Goal: Task Accomplishment & Management: Use online tool/utility

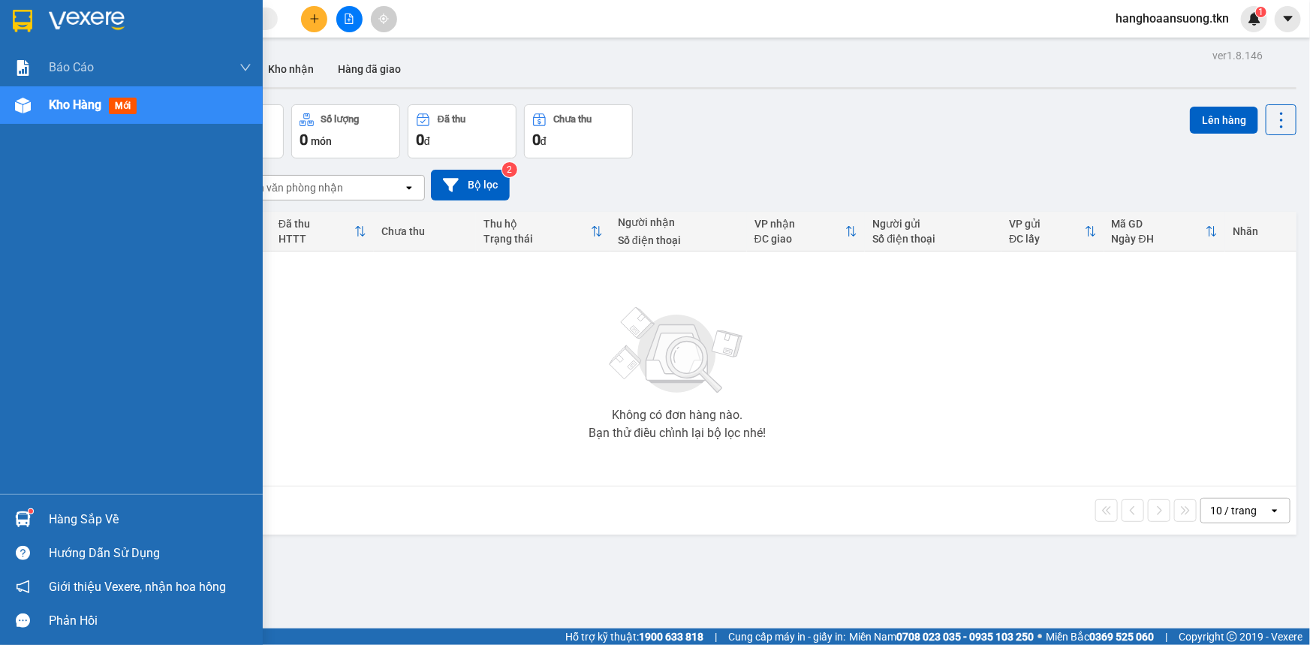
click at [26, 21] on img at bounding box center [23, 21] width 20 height 23
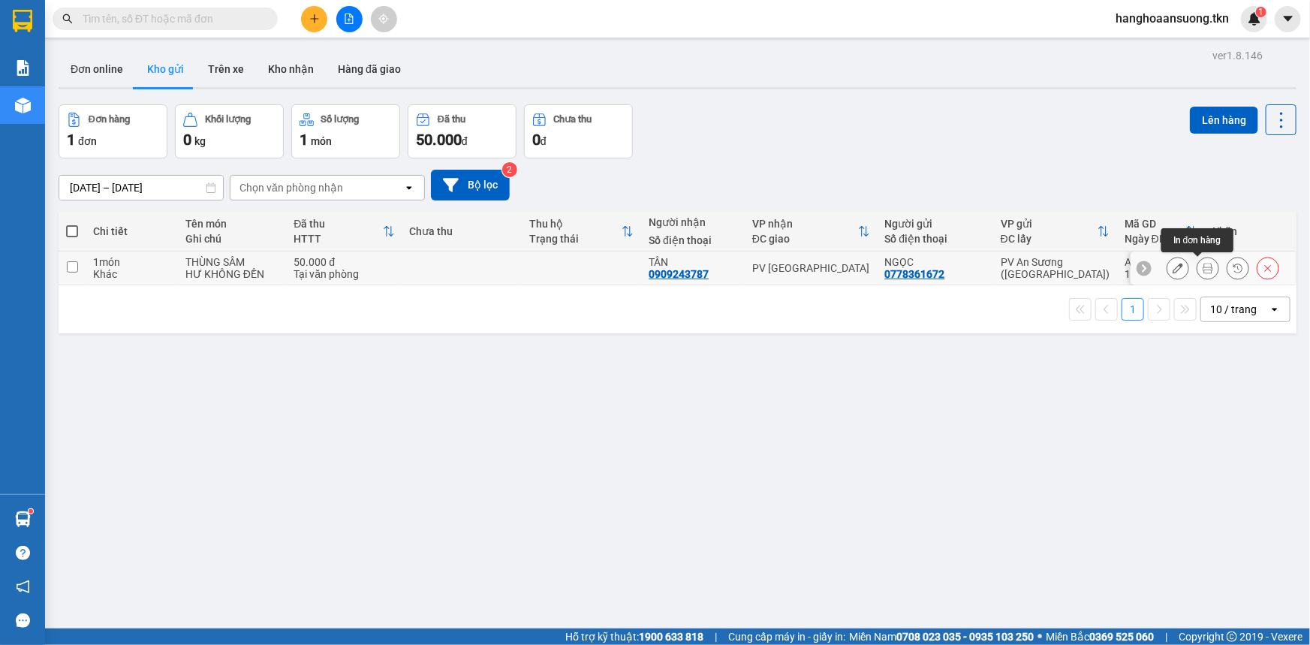
click at [1203, 270] on icon at bounding box center [1208, 268] width 11 height 11
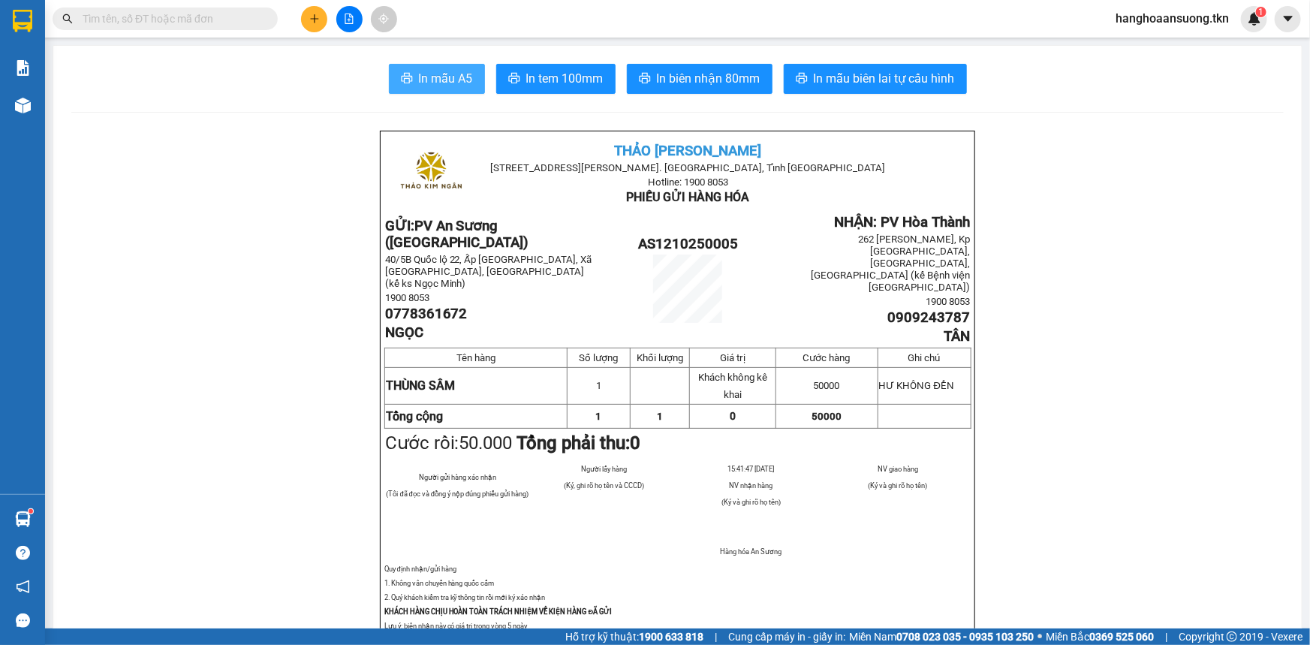
click at [425, 68] on button "In mẫu A5" at bounding box center [437, 79] width 96 height 30
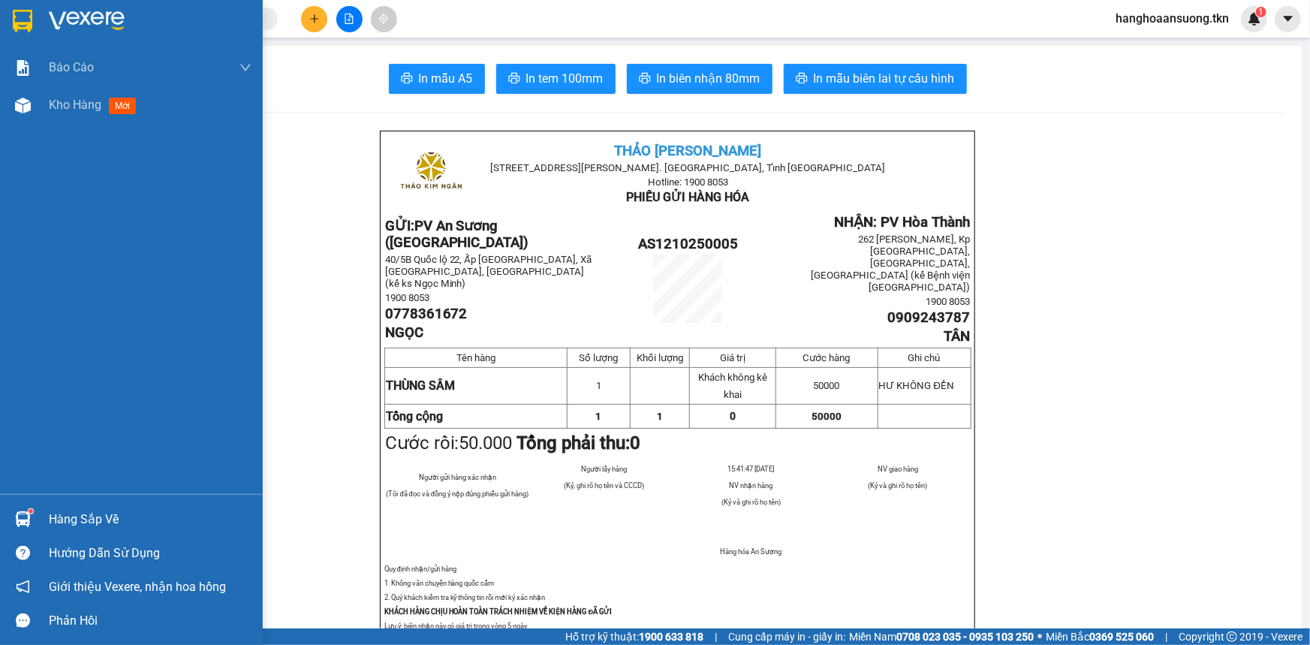
click at [39, 518] on div "Hàng sắp về" at bounding box center [131, 519] width 263 height 34
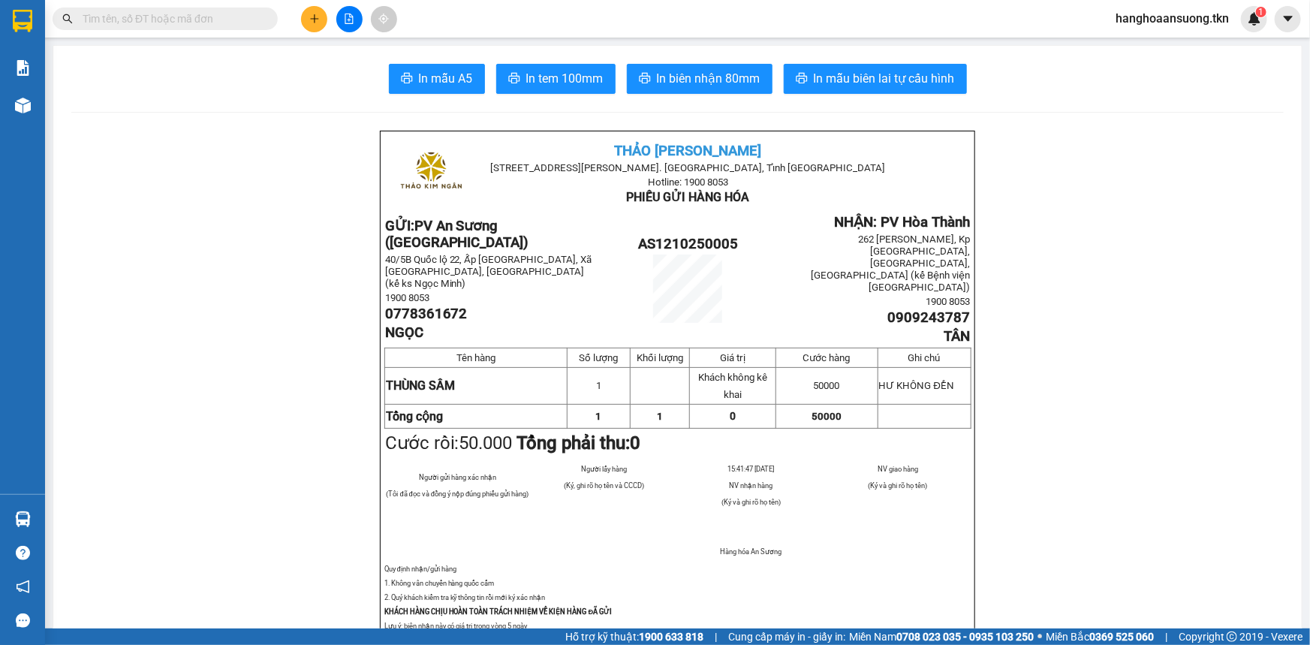
click at [318, 308] on section "Kết quả tìm kiếm ( 0 ) Bộ lọc No Data hanghoaansuong.tkn 1 Báo cáo Mẫu 1: Báo c…" at bounding box center [655, 322] width 1310 height 645
